Goal: Task Accomplishment & Management: Use online tool/utility

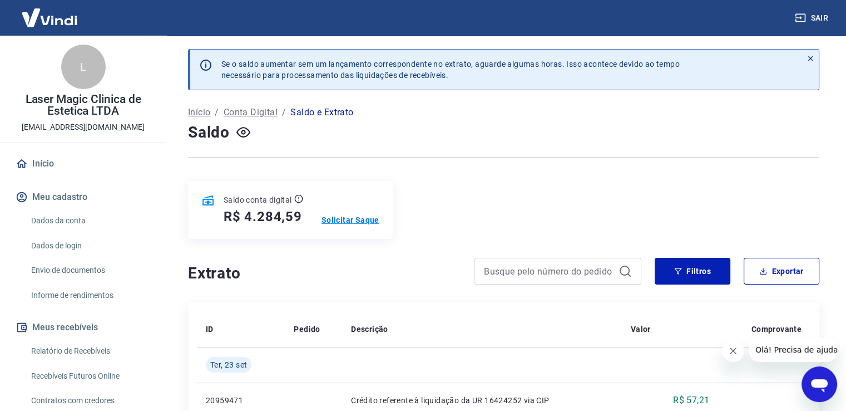
click at [346, 216] on p "Solicitar Saque" at bounding box center [351, 219] width 58 height 11
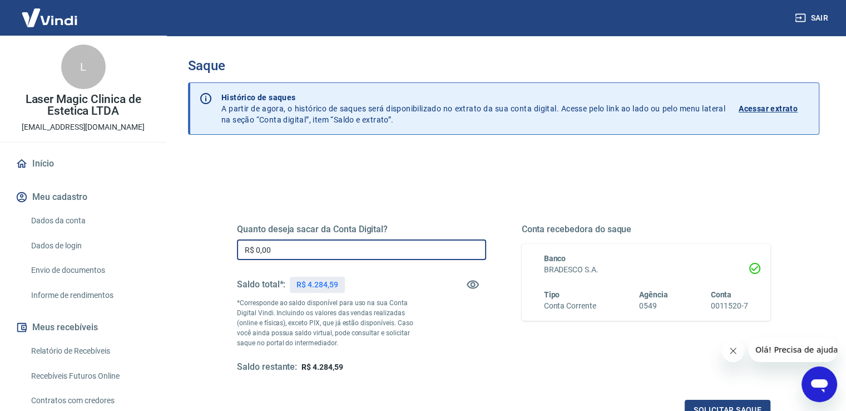
click at [258, 248] on input "R$ 0,00" at bounding box center [361, 249] width 249 height 21
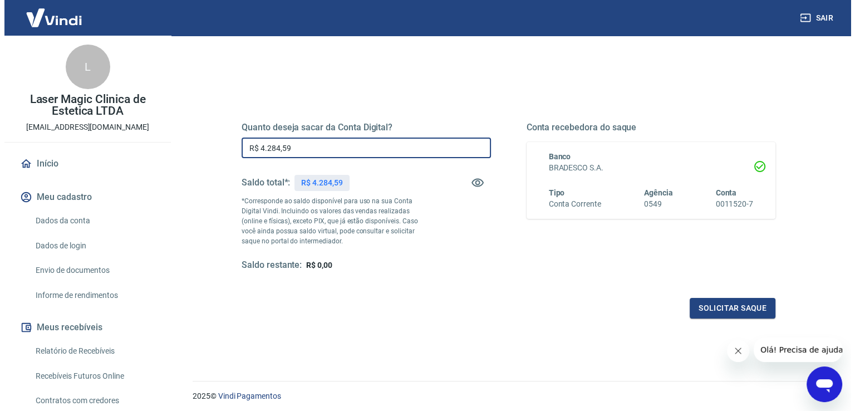
scroll to position [111, 0]
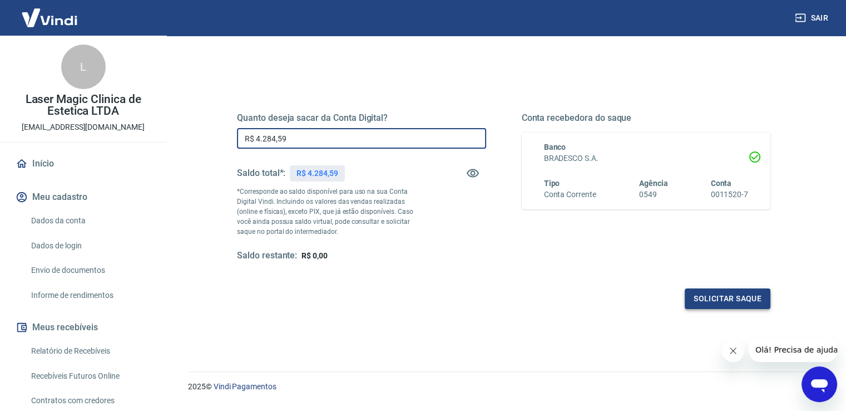
type input "R$ 4.284,59"
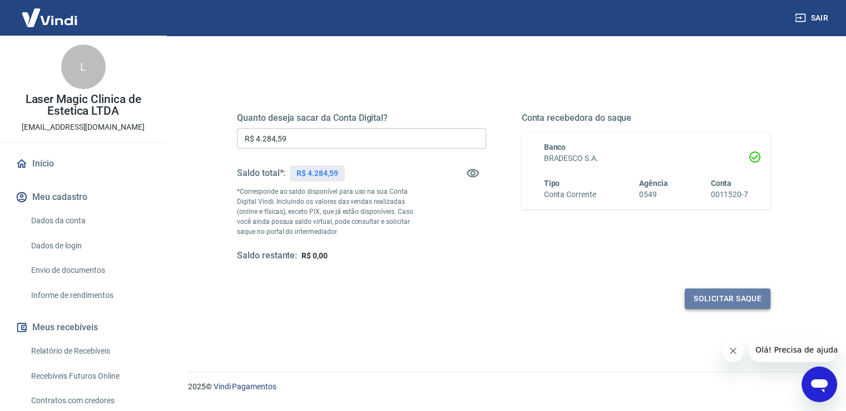
click at [698, 303] on button "Solicitar saque" at bounding box center [728, 298] width 86 height 21
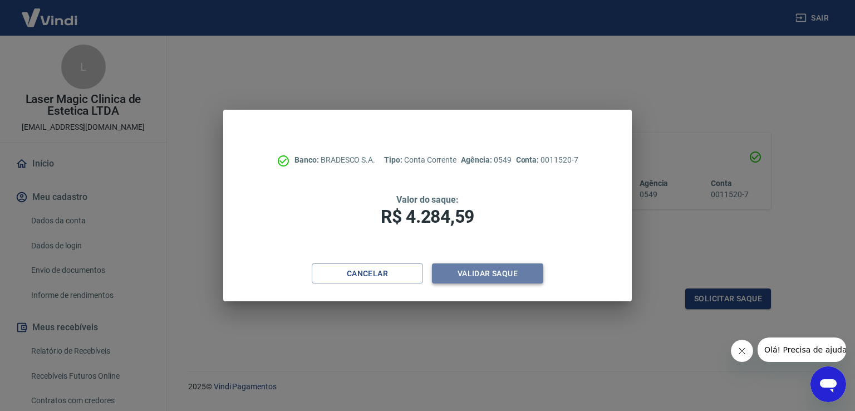
click at [510, 277] on button "Validar saque" at bounding box center [487, 273] width 111 height 21
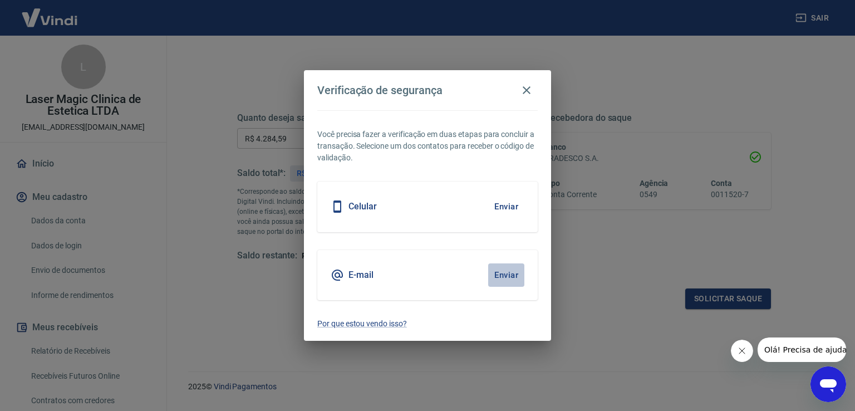
click at [508, 275] on button "Enviar" at bounding box center [506, 274] width 36 height 23
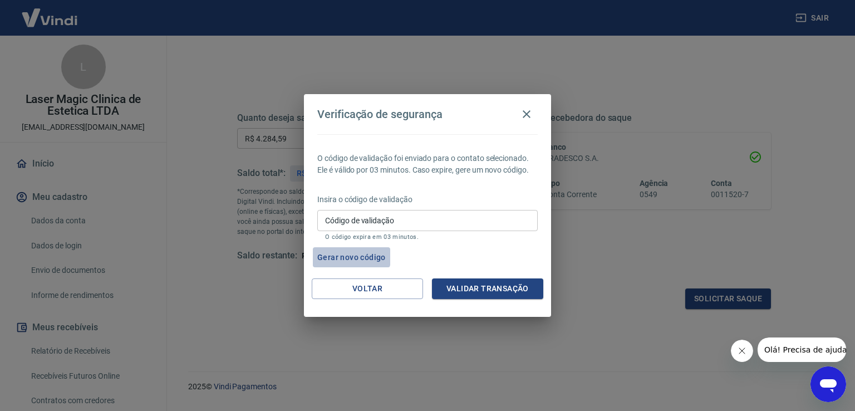
click at [332, 256] on button "Gerar novo código" at bounding box center [351, 257] width 77 height 21
click at [357, 294] on button "Voltar" at bounding box center [367, 288] width 111 height 21
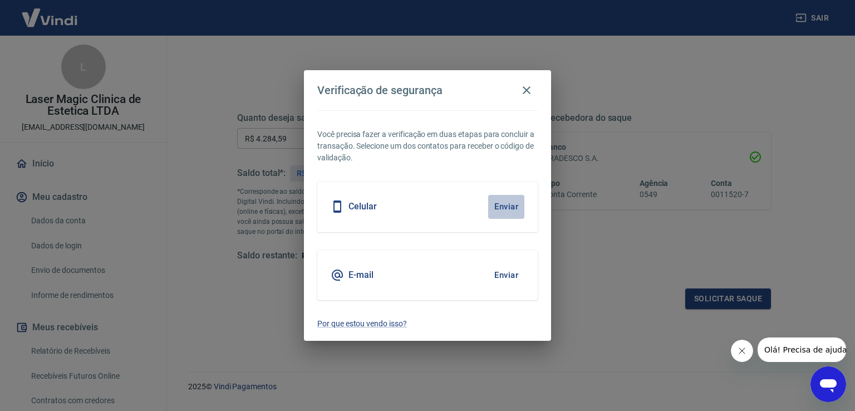
click at [505, 204] on button "Enviar" at bounding box center [506, 206] width 36 height 23
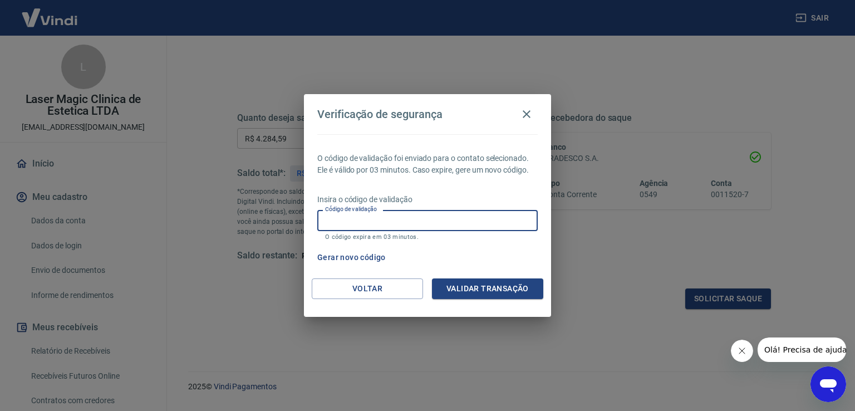
click at [405, 224] on input "Código de validação" at bounding box center [427, 220] width 220 height 21
type input "489269"
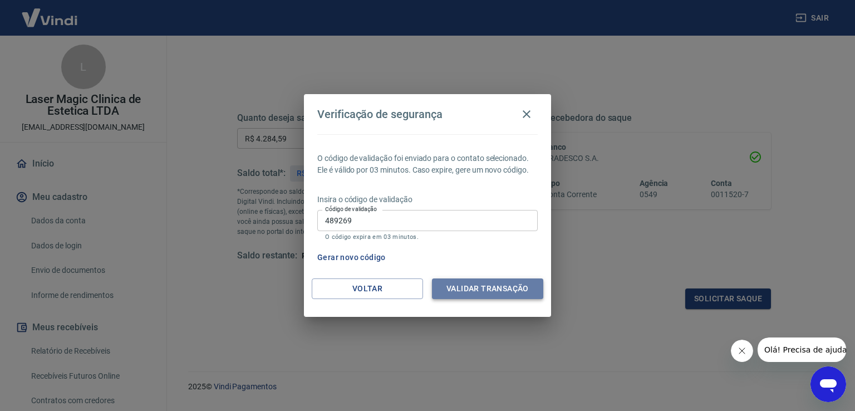
click at [448, 293] on button "Validar transação" at bounding box center [487, 288] width 111 height 21
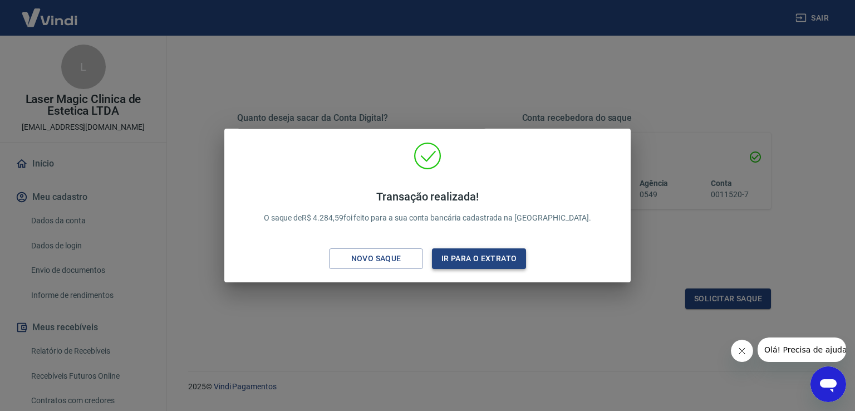
click at [450, 266] on button "Ir para o extrato" at bounding box center [479, 258] width 94 height 21
